Goal: Find contact information: Find contact information

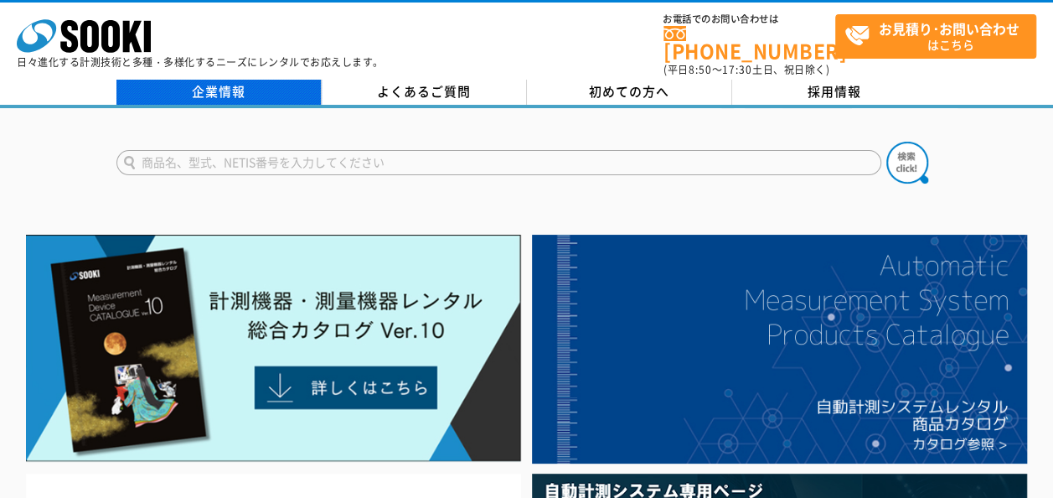
click at [264, 80] on link "企業情報" at bounding box center [218, 92] width 205 height 25
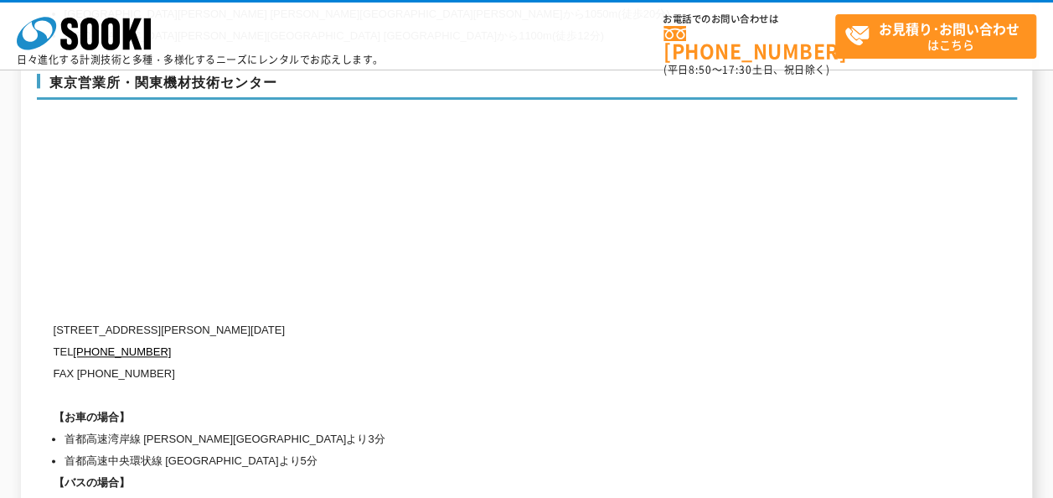
scroll to position [7055, 0]
click at [126, 321] on p "[STREET_ADDRESS][PERSON_NAME][DATE]" at bounding box center [456, 332] width 804 height 22
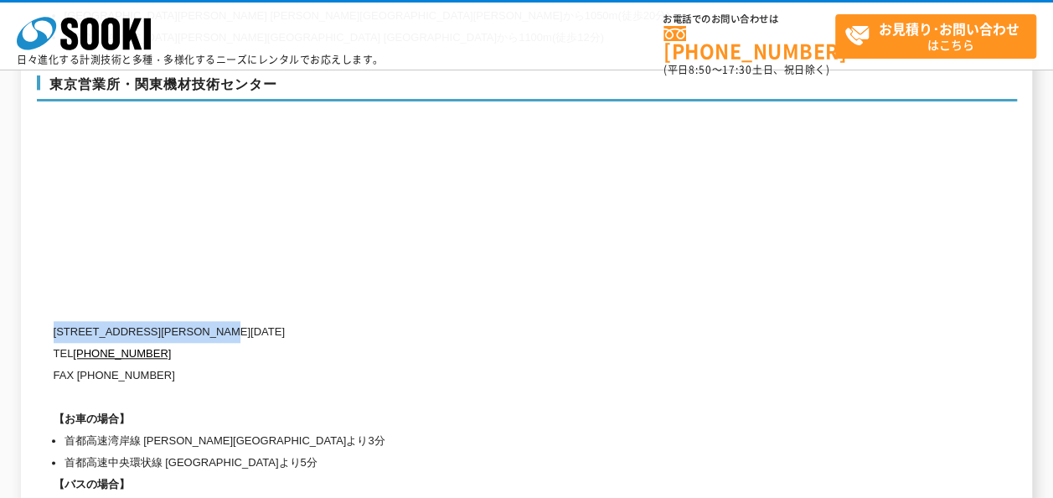
drag, startPoint x: 54, startPoint y: 294, endPoint x: 295, endPoint y: 289, distance: 240.5
click at [295, 321] on p "[STREET_ADDRESS][PERSON_NAME][DATE]" at bounding box center [456, 332] width 804 height 22
copy p "[STREET_ADDRESS][PERSON_NAME][DATE]"
